Goal: Task Accomplishment & Management: Complete application form

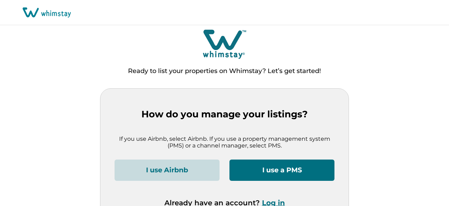
scroll to position [17, 0]
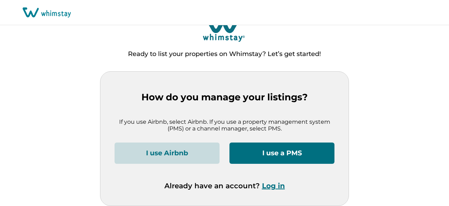
click at [182, 148] on button "I use Airbnb" at bounding box center [167, 152] width 105 height 21
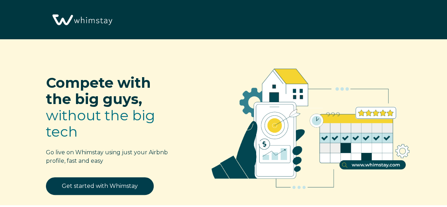
scroll to position [71, 0]
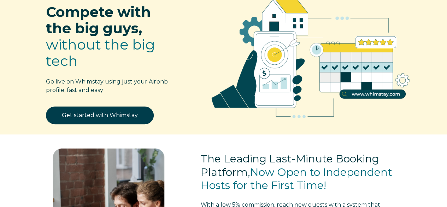
select select "US"
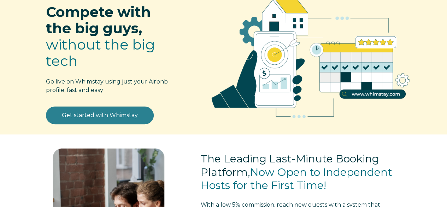
scroll to position [70, 0]
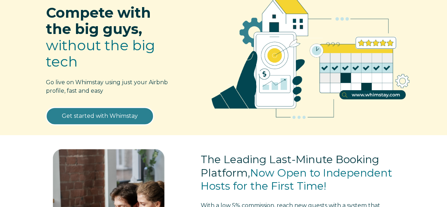
click at [92, 111] on link "Get started with Whimstay" at bounding box center [100, 116] width 108 height 18
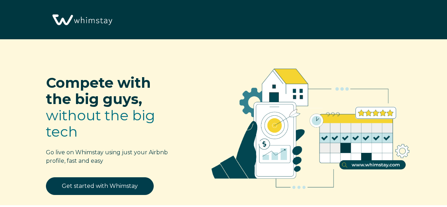
select select "US"
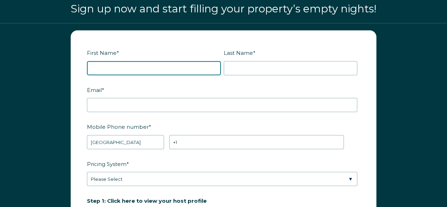
click at [125, 69] on input "First Name *" at bounding box center [154, 68] width 134 height 14
type input "[PERSON_NAME]"
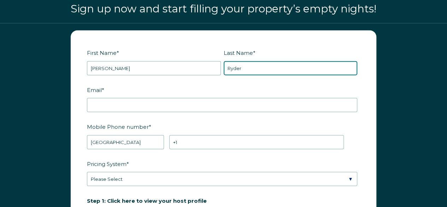
type input "Ryder"
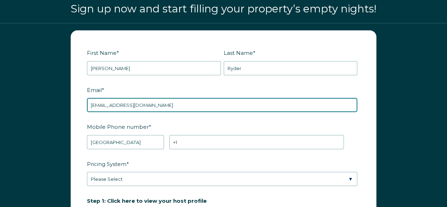
type input "[EMAIL_ADDRESS][DOMAIN_NAME]"
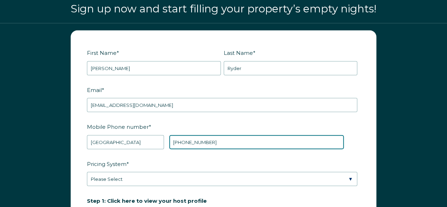
type input "[PHONE_NUMBER]"
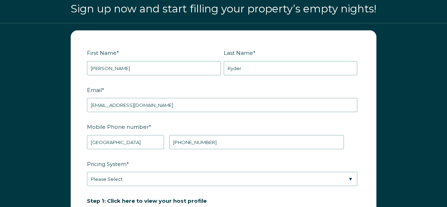
click at [115, 153] on fieldset "Mobile Phone number * * [GEOGRAPHIC_DATA] (‫[GEOGRAPHIC_DATA]‬‎) [GEOGRAPHIC_DA…" at bounding box center [223, 139] width 273 height 37
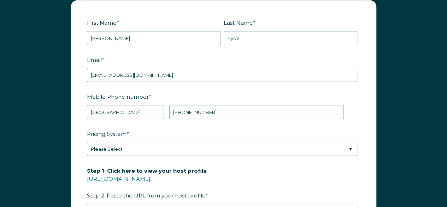
scroll to position [886, 0]
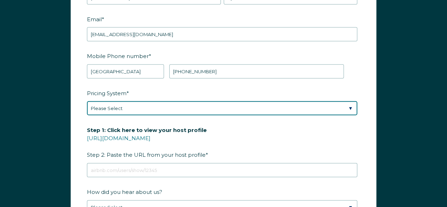
click at [106, 109] on select "Please Select Manual Airbnb Smart Pricing PriceLabs Wheelhouse Beyond Pricing 3…" at bounding box center [222, 108] width 271 height 14
click at [87, 101] on select "Please Select Manual Airbnb Smart Pricing PriceLabs Wheelhouse Beyond Pricing 3…" at bounding box center [222, 108] width 271 height 14
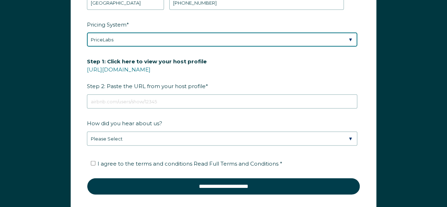
scroll to position [956, 0]
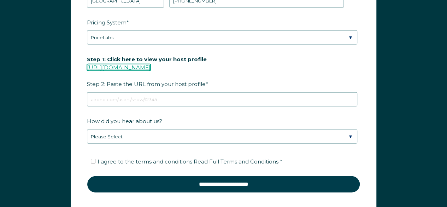
click at [121, 64] on link "[URL][DOMAIN_NAME]" at bounding box center [119, 67] width 64 height 7
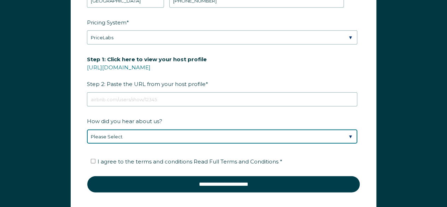
click at [117, 129] on select "Please Select Discovered Whimstay at an event or conference Found Whimstay thro…" at bounding box center [222, 136] width 271 height 14
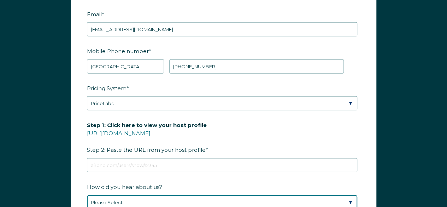
scroll to position [886, 0]
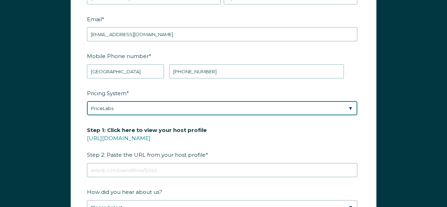
click at [133, 101] on select "Please Select Manual Airbnb Smart Pricing PriceLabs Wheelhouse Beyond Pricing 3…" at bounding box center [222, 108] width 271 height 14
select select "Airbnb Smart Pricing"
click at [87, 101] on select "Please Select Manual Airbnb Smart Pricing PriceLabs Wheelhouse Beyond Pricing 3…" at bounding box center [222, 108] width 271 height 14
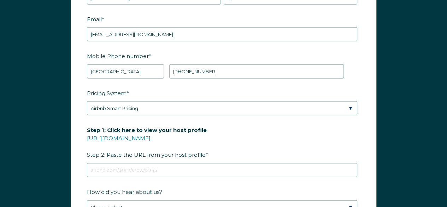
click at [228, 124] on label "Step 1: Click here to view your host profile [URL][DOMAIN_NAME] Step 2: Paste t…" at bounding box center [223, 142] width 273 height 37
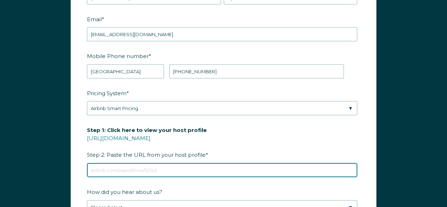
click at [228, 163] on input "Step 1: Click here to view your host profile [URL][DOMAIN_NAME] Step 2: Paste t…" at bounding box center [222, 170] width 271 height 14
paste input "[URL][DOMAIN_NAME]"
type input "[URL][DOMAIN_NAME]"
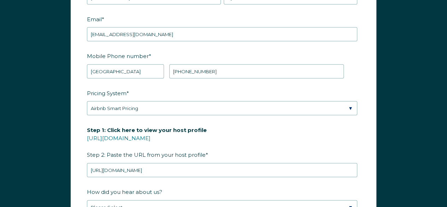
click at [218, 139] on label "Step 1: Click here to view your host profile [URL][DOMAIN_NAME] Step 2: Paste t…" at bounding box center [223, 142] width 273 height 37
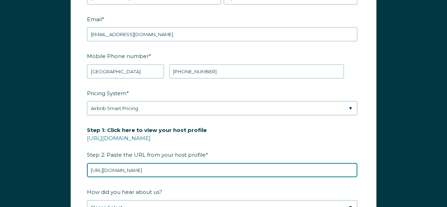
click at [218, 163] on input "[URL][DOMAIN_NAME]" at bounding box center [222, 170] width 271 height 14
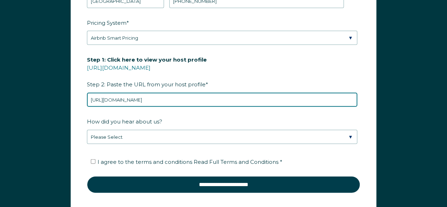
scroll to position [956, 0]
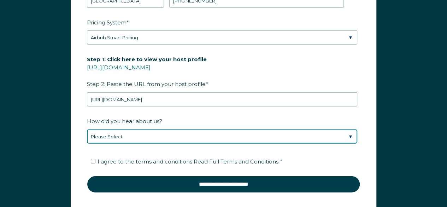
click at [179, 136] on select "Please Select Discovered Whimstay at an event or conference Found Whimstay thro…" at bounding box center [222, 136] width 271 height 14
select select "Social Media"
click at [87, 129] on select "Please Select Discovered Whimstay at an event or conference Found Whimstay thro…" at bounding box center [222, 136] width 271 height 14
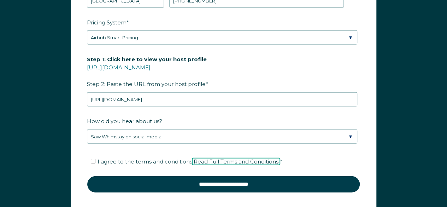
click at [245, 158] on span "Read Full Terms and Conditions" at bounding box center [236, 161] width 85 height 7
click at [91, 159] on input "I agree to the terms and conditions Read Full Terms and Conditions *" at bounding box center [93, 161] width 5 height 5
checkbox input "true"
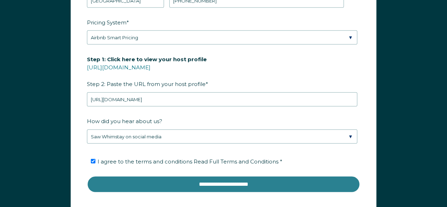
click at [151, 179] on input "**********" at bounding box center [223, 184] width 273 height 17
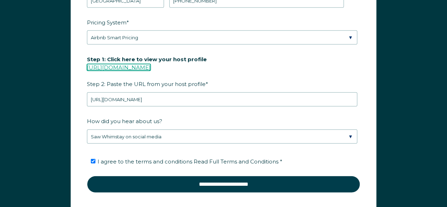
click at [151, 64] on link "[URL][DOMAIN_NAME]" at bounding box center [119, 67] width 64 height 7
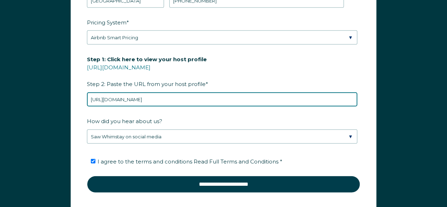
drag, startPoint x: 297, startPoint y: 97, endPoint x: 86, endPoint y: 102, distance: 211.2
click at [86, 102] on form "First Name * [PERSON_NAME] Name * [PERSON_NAME] RBO Token Company ID Referrer C…" at bounding box center [223, 53] width 305 height 328
paste input "users/show/21704122"
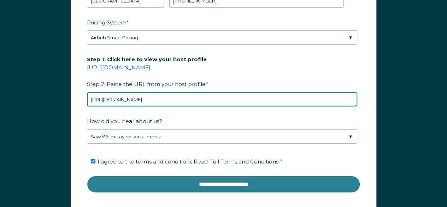
type input "[URL][DOMAIN_NAME]"
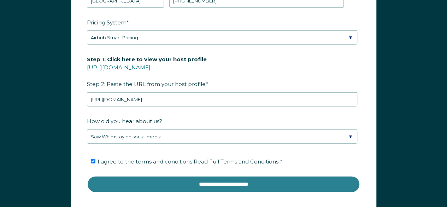
click at [214, 179] on input "**********" at bounding box center [223, 184] width 273 height 17
